Goal: Find contact information: Find contact information

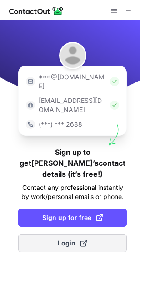
click at [87, 240] on span at bounding box center [83, 243] width 7 height 7
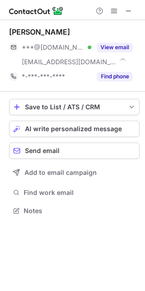
scroll to position [204, 145]
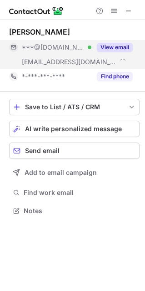
click at [119, 51] on button "View email" at bounding box center [115, 47] width 36 height 9
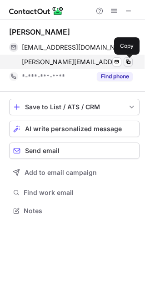
click at [126, 64] on span at bounding box center [128, 61] width 7 height 7
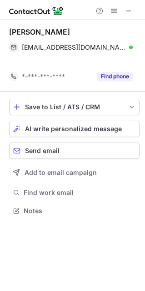
scroll to position [190, 145]
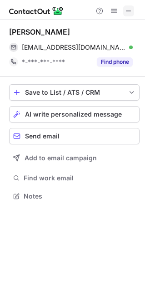
click at [129, 11] on span at bounding box center [128, 10] width 7 height 7
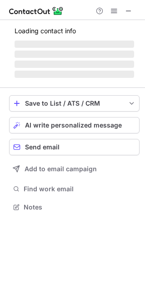
scroll to position [206, 145]
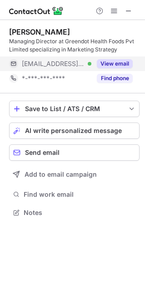
click at [131, 64] on button "View email" at bounding box center [115, 63] width 36 height 9
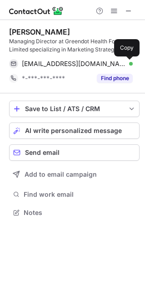
click at [131, 64] on span at bounding box center [128, 63] width 7 height 7
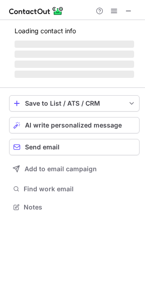
scroll to position [227, 145]
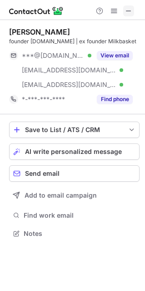
click at [129, 11] on span at bounding box center [128, 10] width 7 height 7
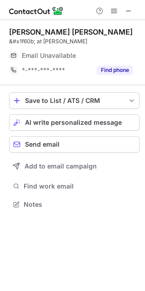
scroll to position [5, 5]
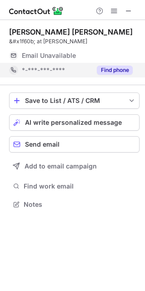
click at [126, 71] on button "Find phone" at bounding box center [115, 70] width 36 height 9
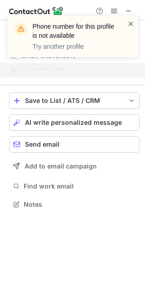
click at [131, 23] on span at bounding box center [131, 23] width 7 height 9
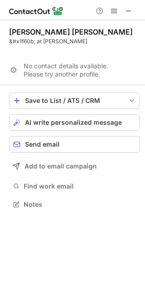
click at [131, 23] on div "[PERSON_NAME] [PERSON_NAME] &​#x1f60b; at [PERSON_NAME] Email Unavailable Email…" at bounding box center [74, 52] width 131 height 65
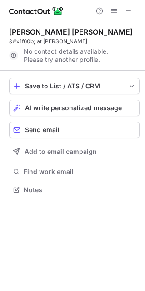
scroll to position [183, 145]
click at [129, 9] on span at bounding box center [128, 10] width 7 height 7
